Goal: Navigation & Orientation: Go to known website

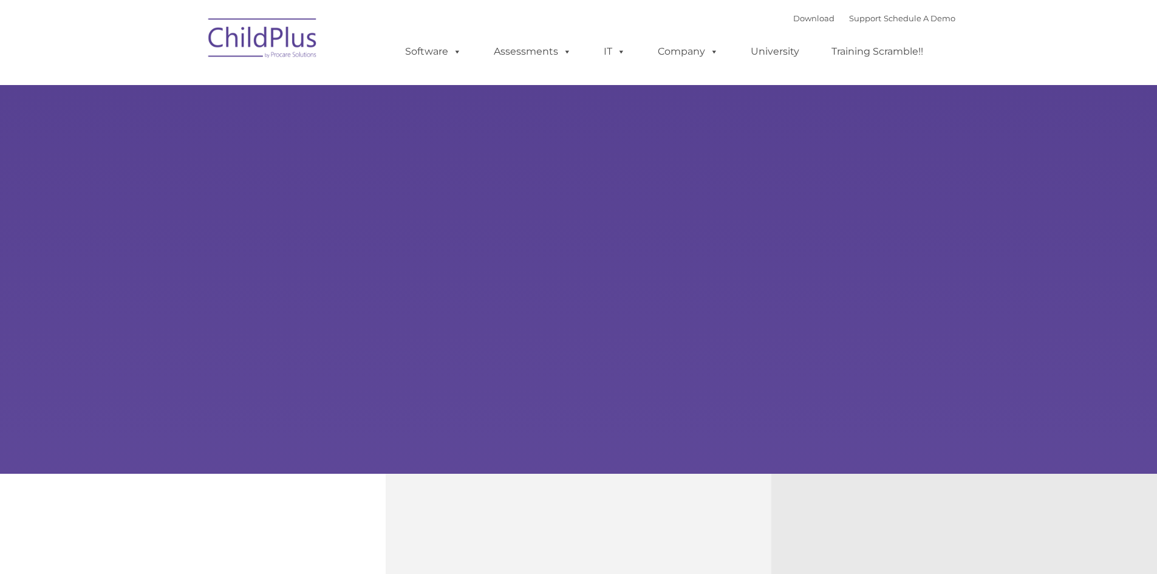
type input ""
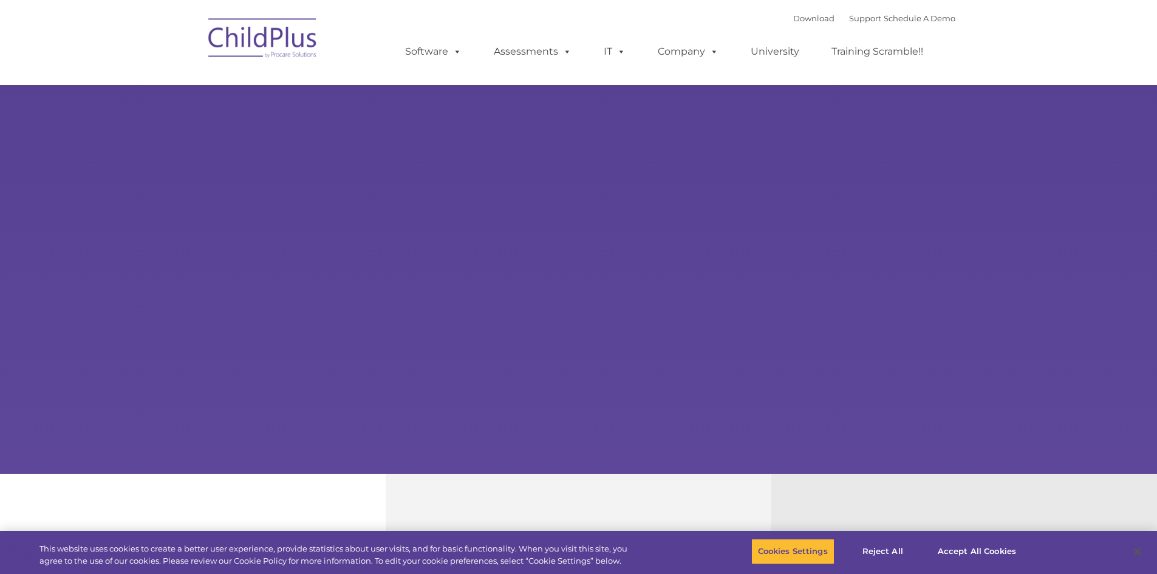
select select "MEDIUM"
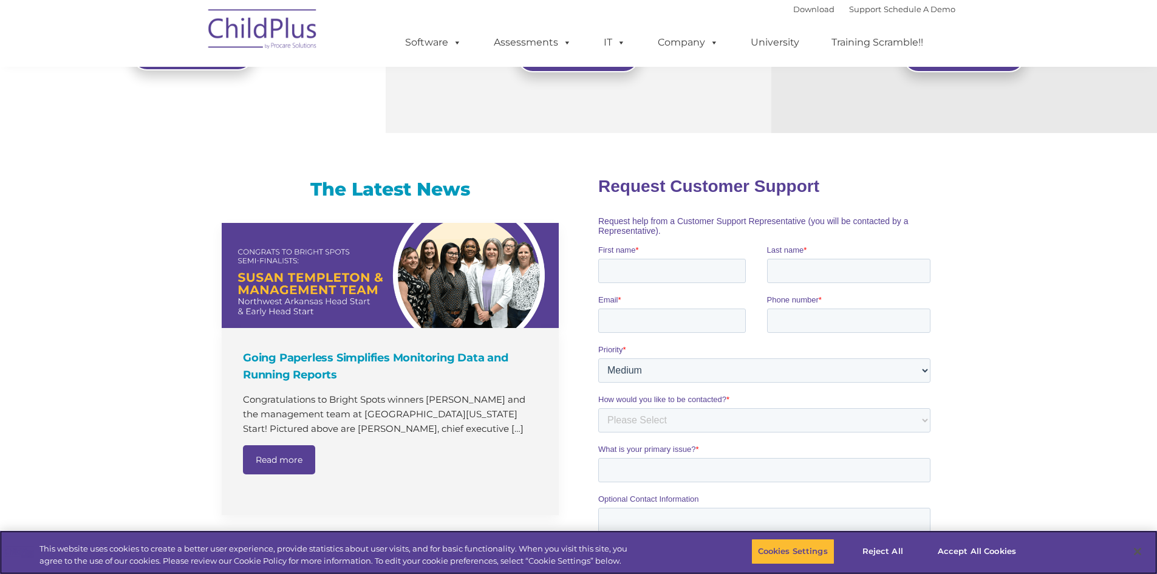
scroll to position [618, 0]
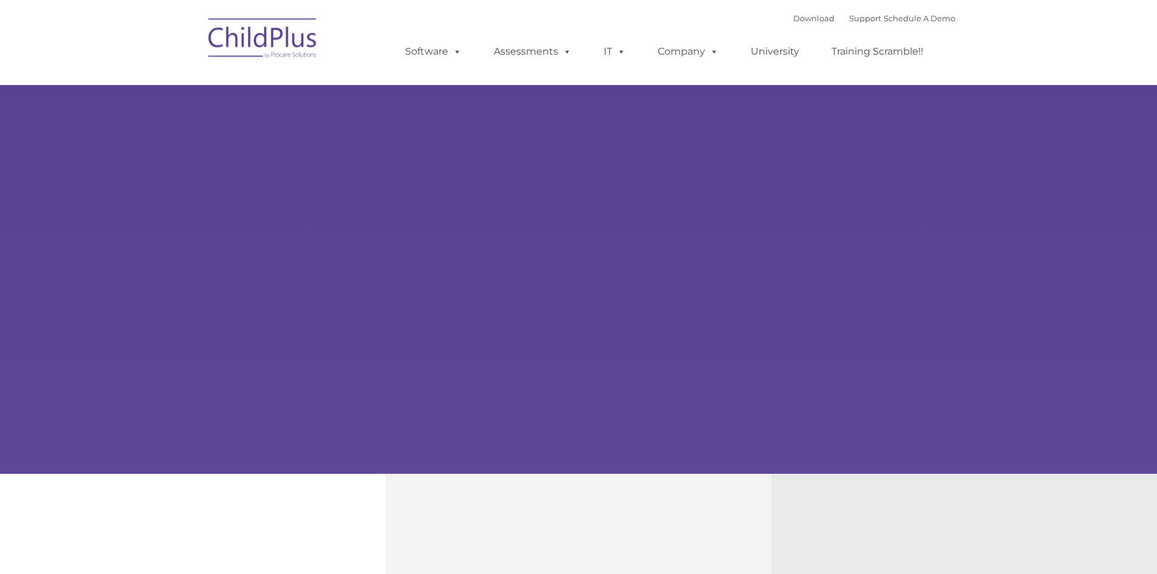
type input ""
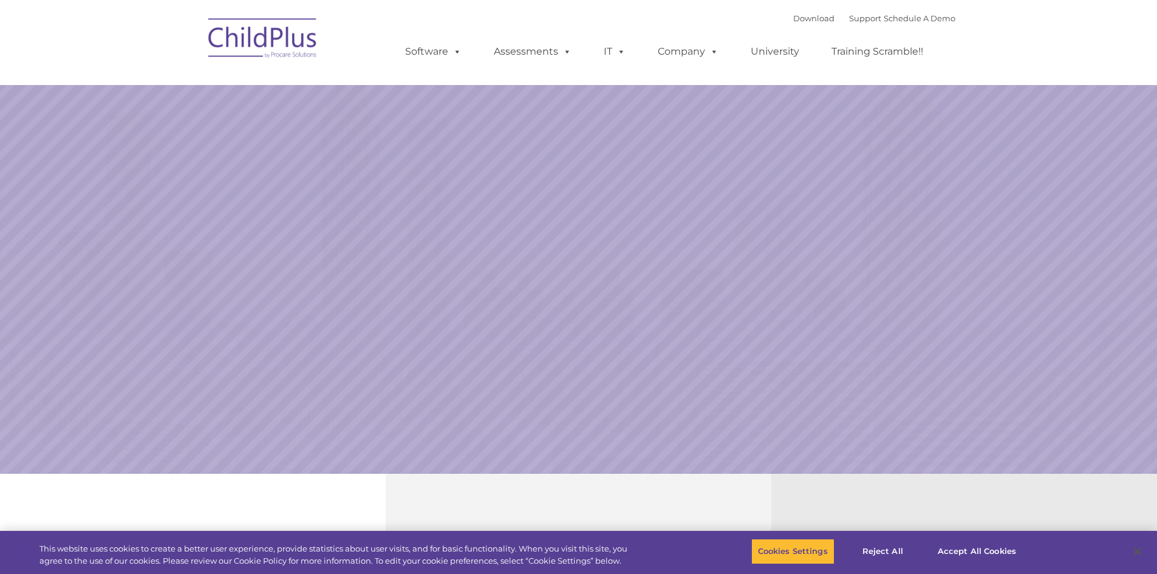
select select "MEDIUM"
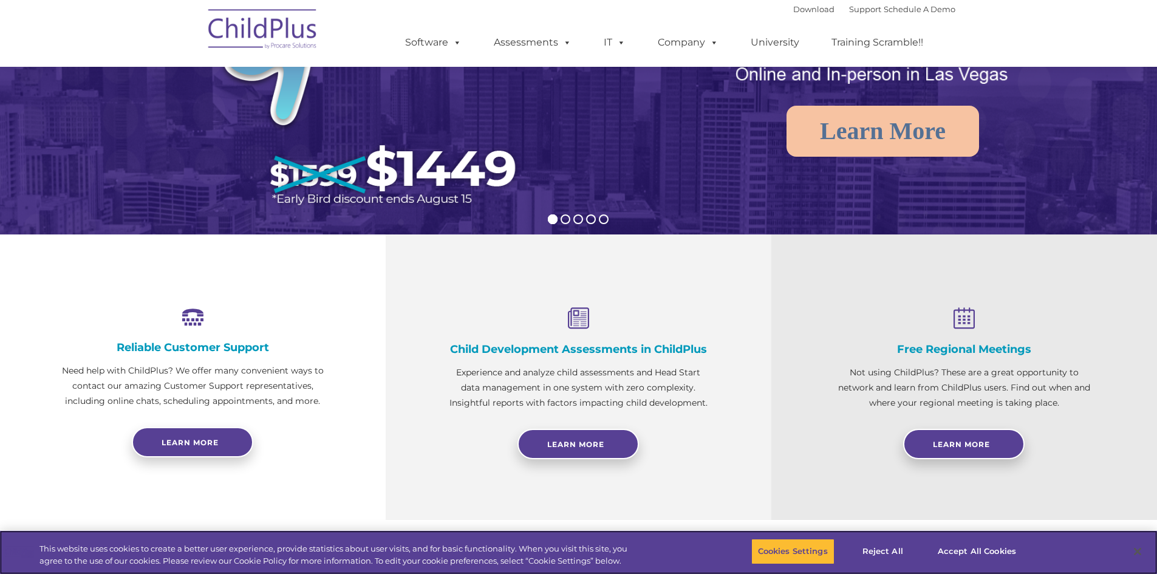
scroll to position [244, 0]
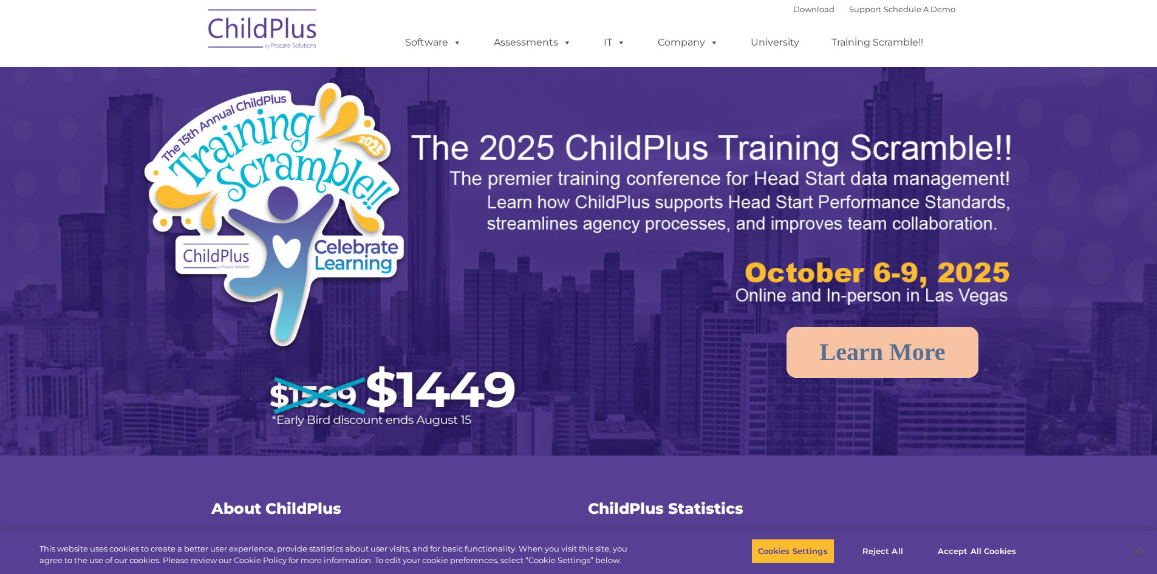
click at [258, 28] on img at bounding box center [263, 31] width 122 height 61
